Goal: Task Accomplishment & Management: Manage account settings

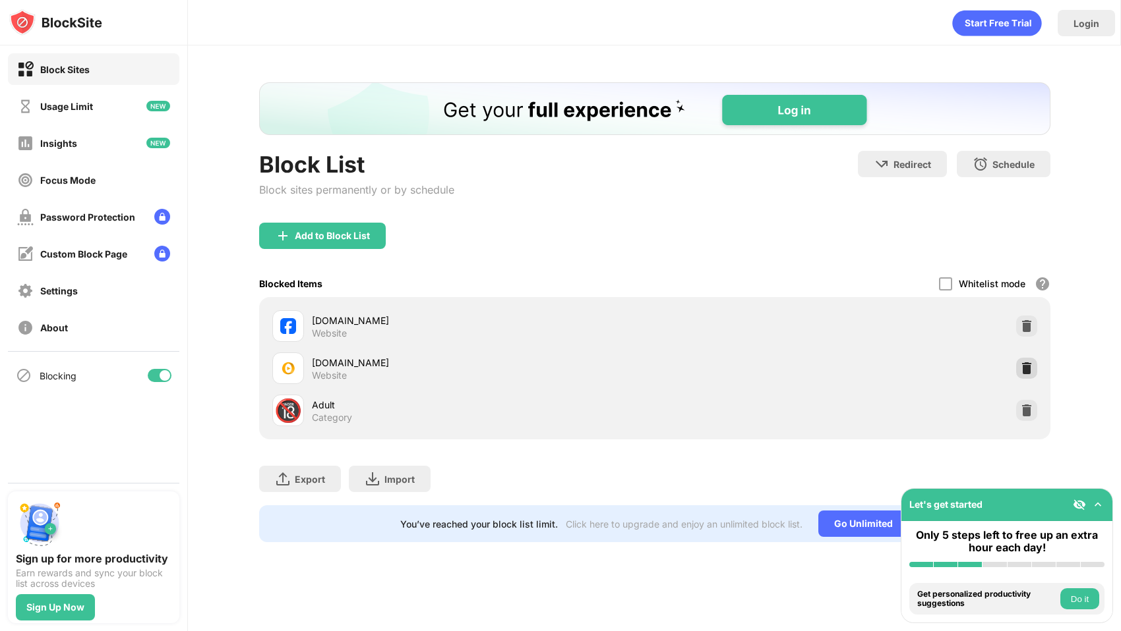
click at [1022, 370] on img at bounding box center [1026, 368] width 13 height 13
